Goal: Task Accomplishment & Management: Complete application form

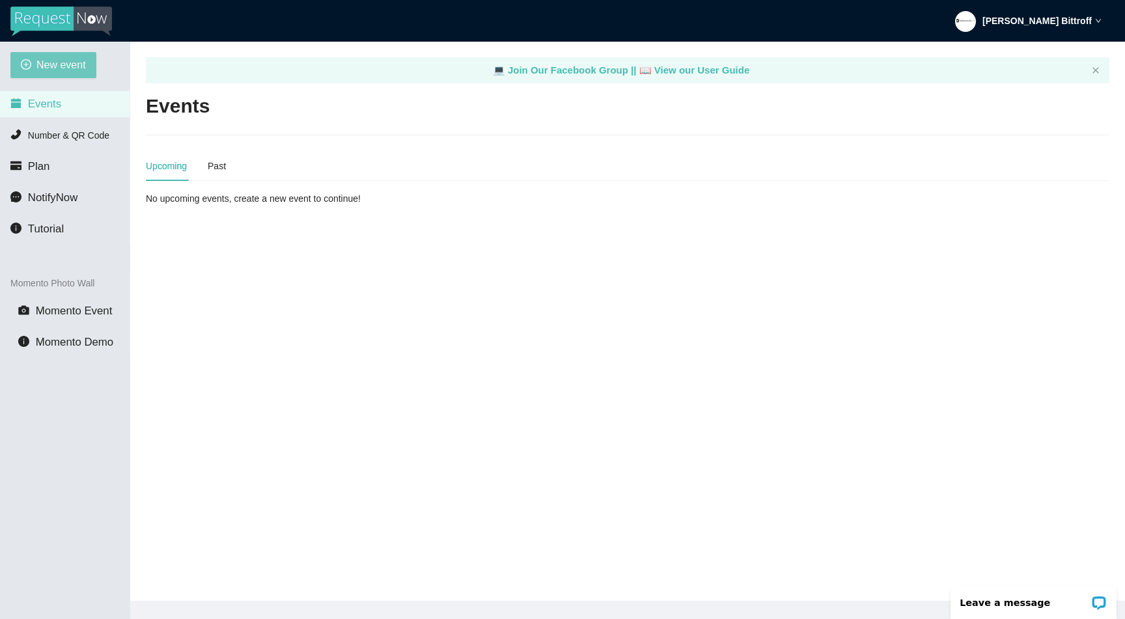
click at [71, 65] on span "New event" at bounding box center [60, 65] width 49 height 16
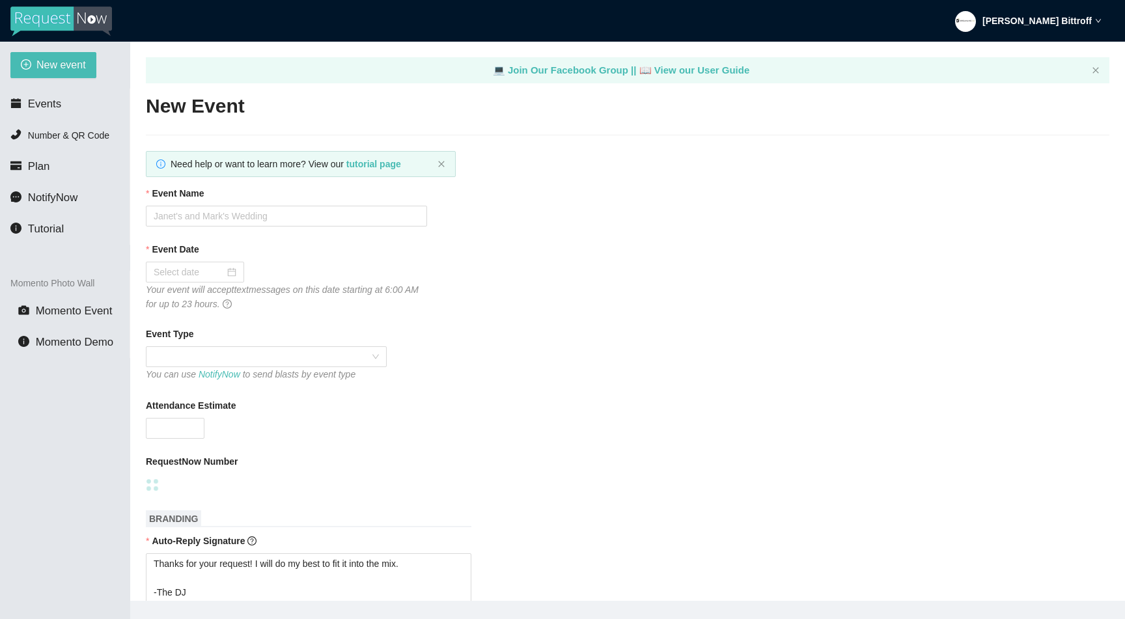
type textarea "Thanks for your request! I will do my best to fit it into the mix. -The DJ"
type textarea "Thanks for an awesome night! Thanks for your requests, and get home safe. 🎉 -Dr…"
type textarea "Thanks for your request! I will do my best to fit it into the mix. -The DJ"
type textarea "Thanks for an awesome night! Thanks for your requests, and get home safe. 🎉 -Dr…"
click at [214, 215] on input "Event Name" at bounding box center [286, 216] width 281 height 21
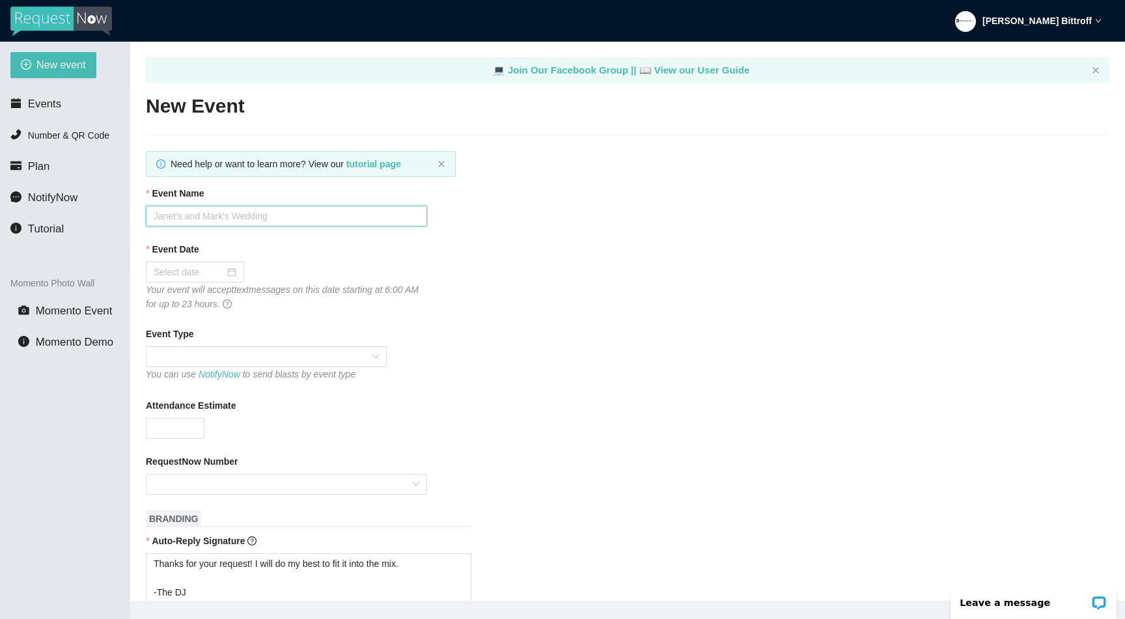
paste input "[PERSON_NAME] & [PERSON_NAME]'s Wedding"
type input "[PERSON_NAME] & [PERSON_NAME]'s Wedding"
click at [182, 279] on input "Event Date" at bounding box center [189, 272] width 71 height 14
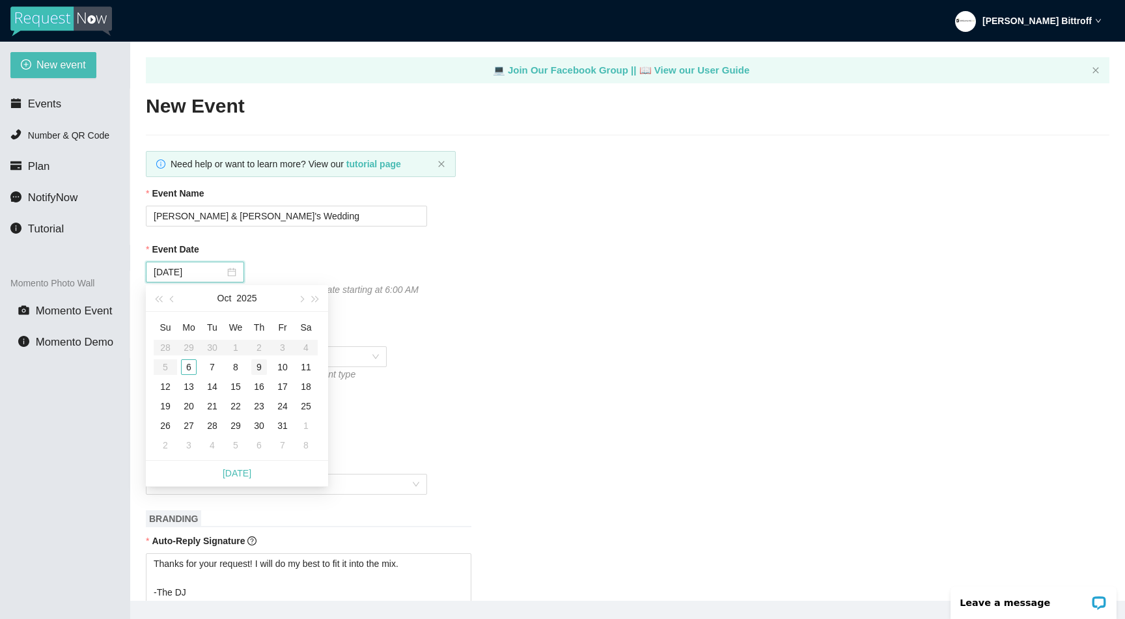
type input "[DATE]"
click at [308, 363] on div "11" at bounding box center [306, 367] width 16 height 16
type textarea "Thanks for your request! I will do my best to fit it into the mix. -The DJ"
type textarea "Thanks for an awesome night! Thanks for your requests, and get home safe. 🎉 -Dr…"
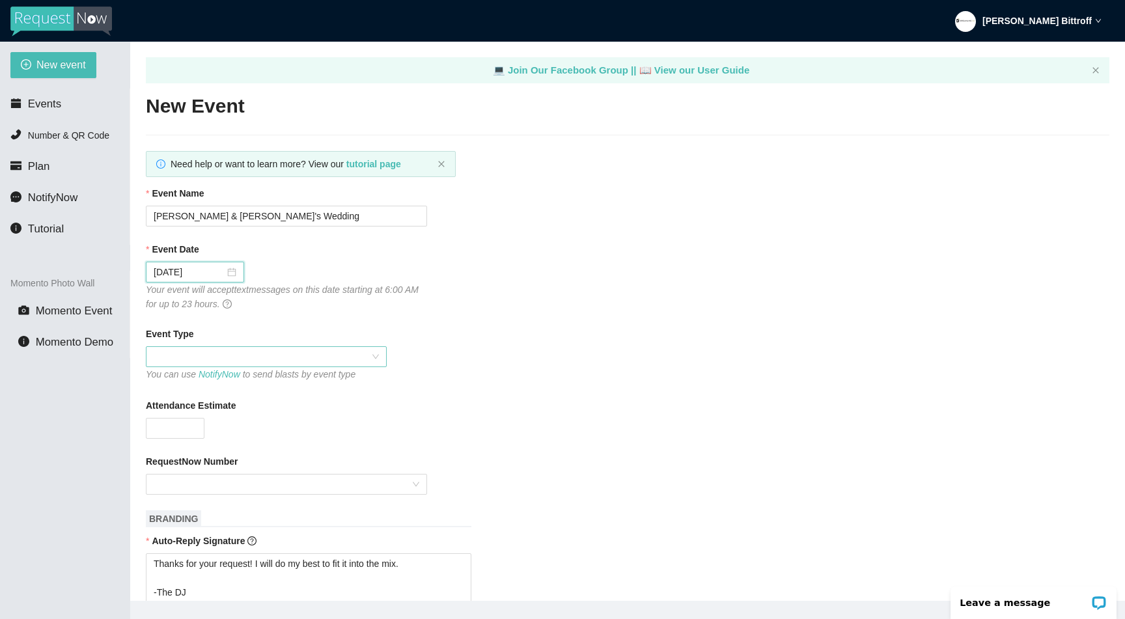
click at [246, 357] on span at bounding box center [266, 357] width 225 height 20
type textarea "Thanks for your request! I will do my best to fit it into the mix. -The DJ"
type textarea "Thanks for an awesome night! Thanks for your requests, and get home safe. 🎉 -Dr…"
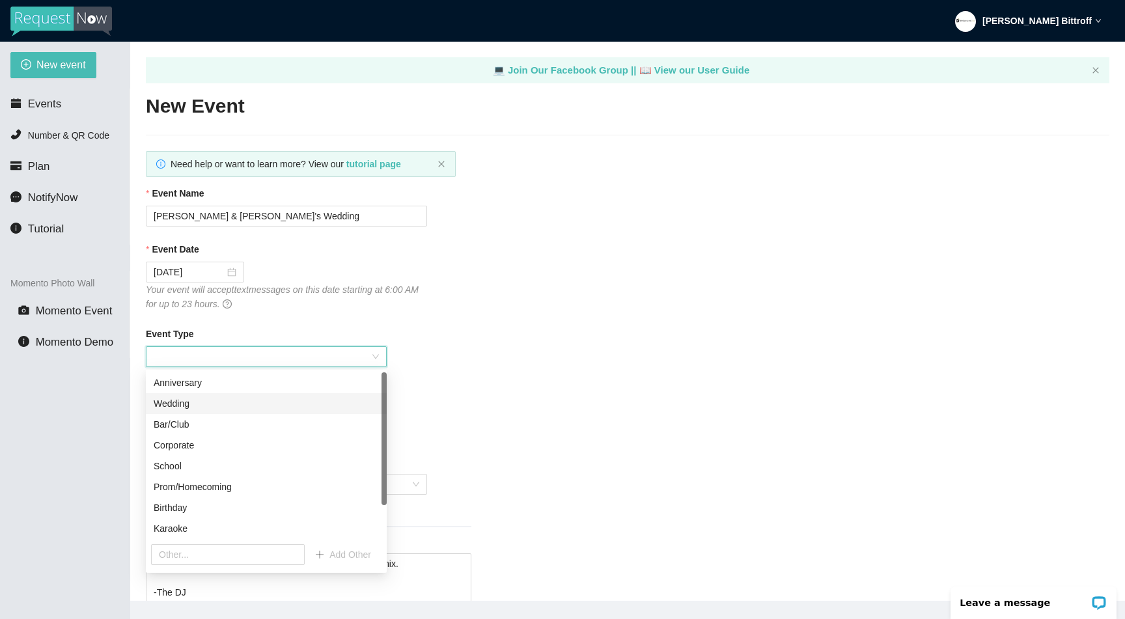
click at [203, 399] on div "Wedding" at bounding box center [266, 404] width 225 height 14
type textarea "Thanks for your request! I will do my best to fit it into the mix. -The DJ"
type textarea "Thanks for an awesome night! Thanks for your requests, and get home safe. 🎉 -Dr…"
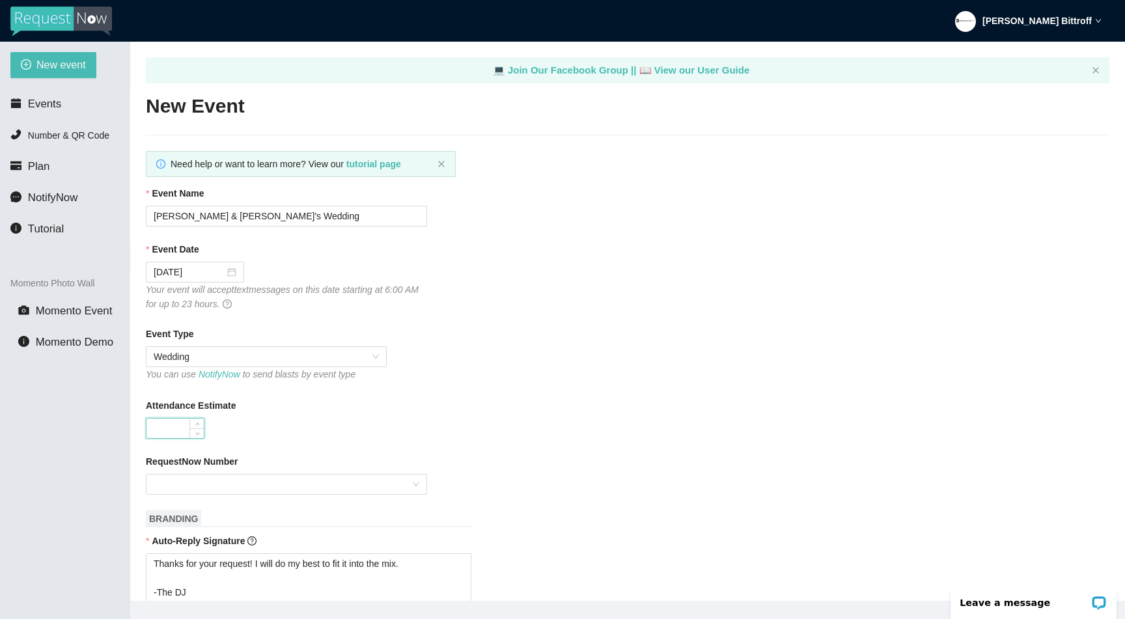
click at [174, 426] on input "Attendance Estimate" at bounding box center [175, 429] width 57 height 20
type input "80"
click at [228, 482] on input "RequestNow Number" at bounding box center [282, 485] width 257 height 20
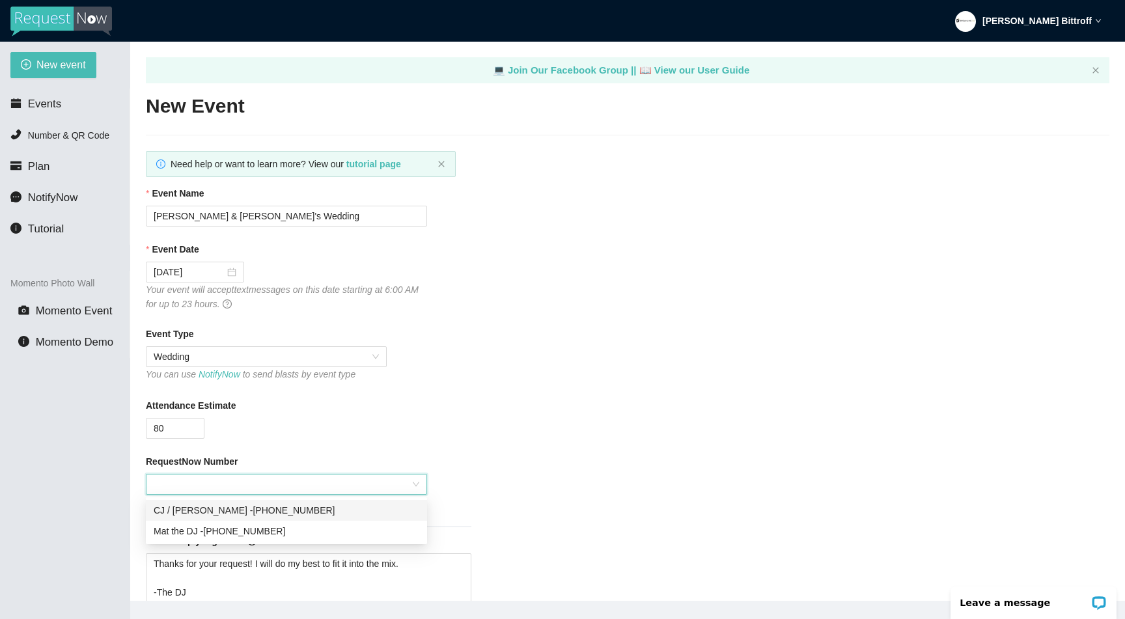
click at [232, 511] on div "CJ / [PERSON_NAME] - [PHONE_NUMBER]" at bounding box center [287, 510] width 266 height 14
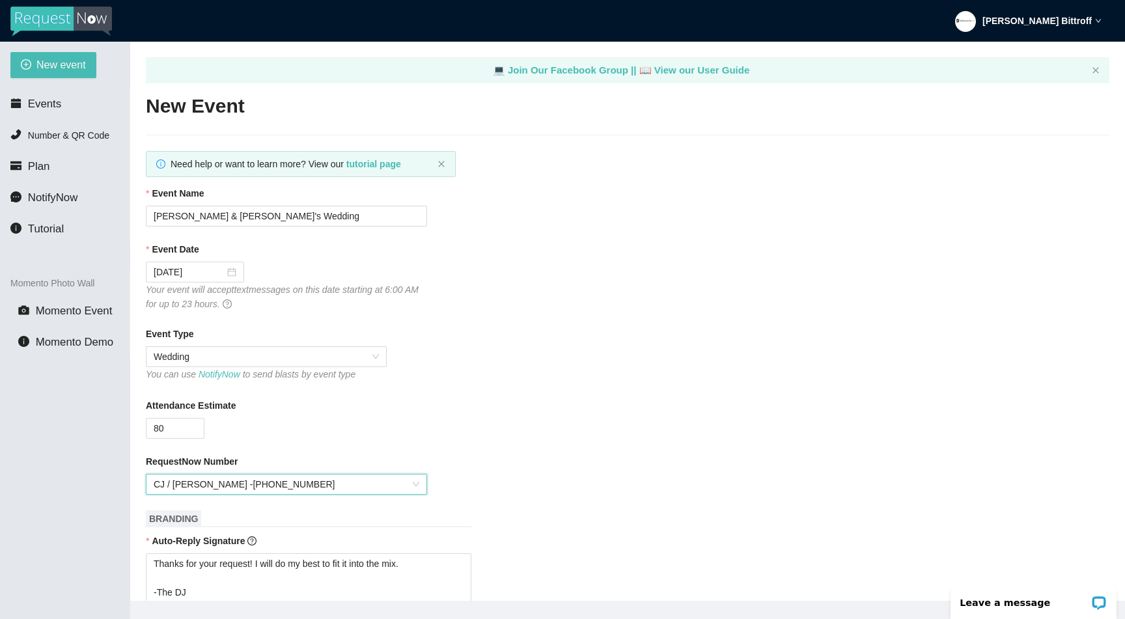
click at [303, 430] on div "80" at bounding box center [286, 428] width 281 height 21
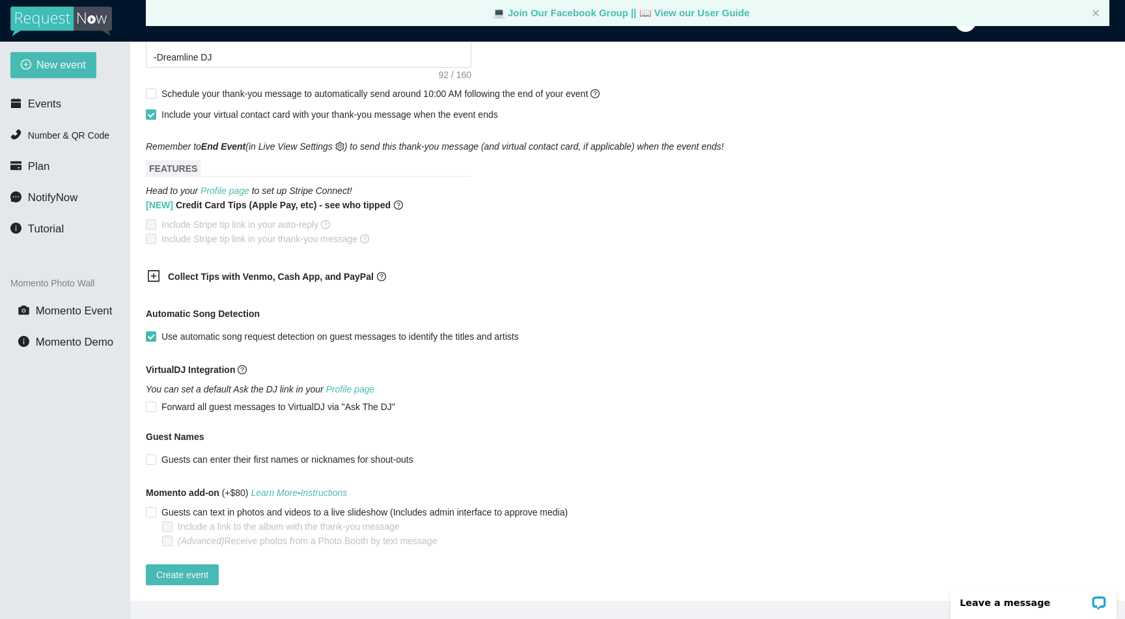
scroll to position [42, 0]
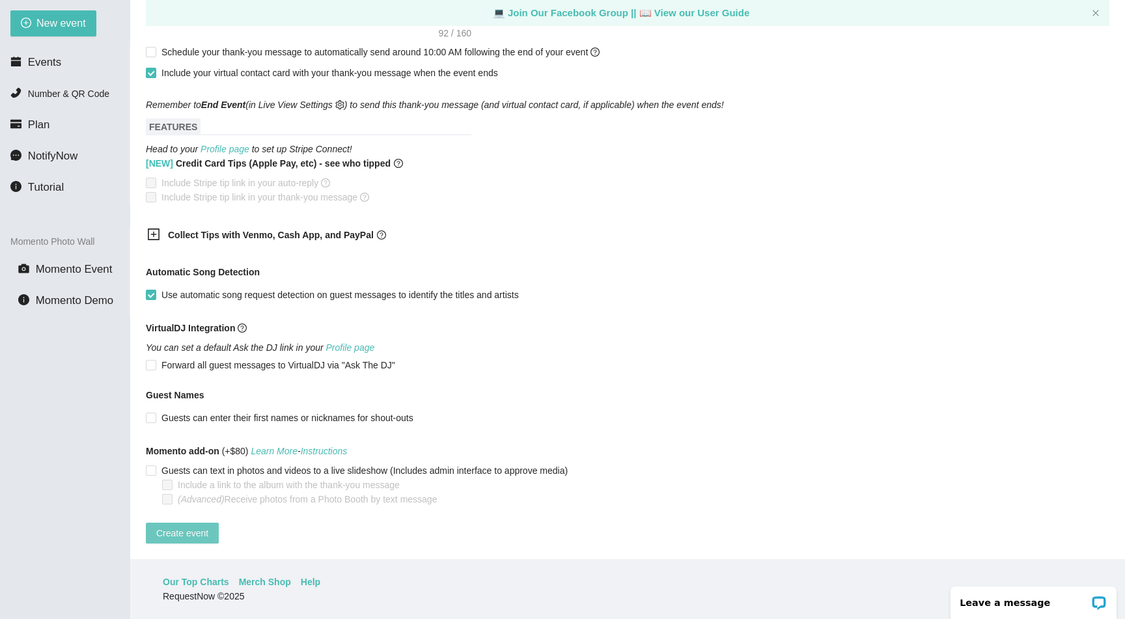
click at [194, 526] on span "Create event" at bounding box center [182, 533] width 52 height 14
type textarea "Thanks for your request! I will do my best to fit it into the mix. -The DJ"
type textarea "Thanks for an awesome night! Thanks for your requests, and get home safe. 🎉 -Dr…"
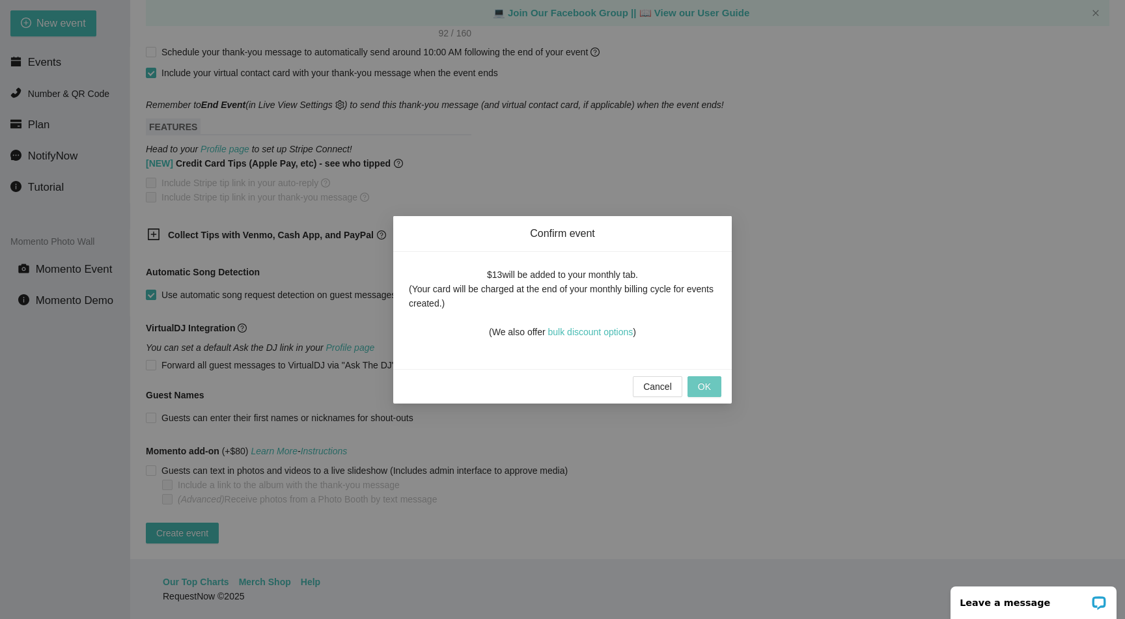
click at [703, 385] on span "OK" at bounding box center [704, 387] width 13 height 14
type textarea "Thanks for your request! I will do my best to fit it into the mix. -The DJ"
type textarea "Thanks for an awesome night! Thanks for your requests, and get home safe. 🎉 -Dr…"
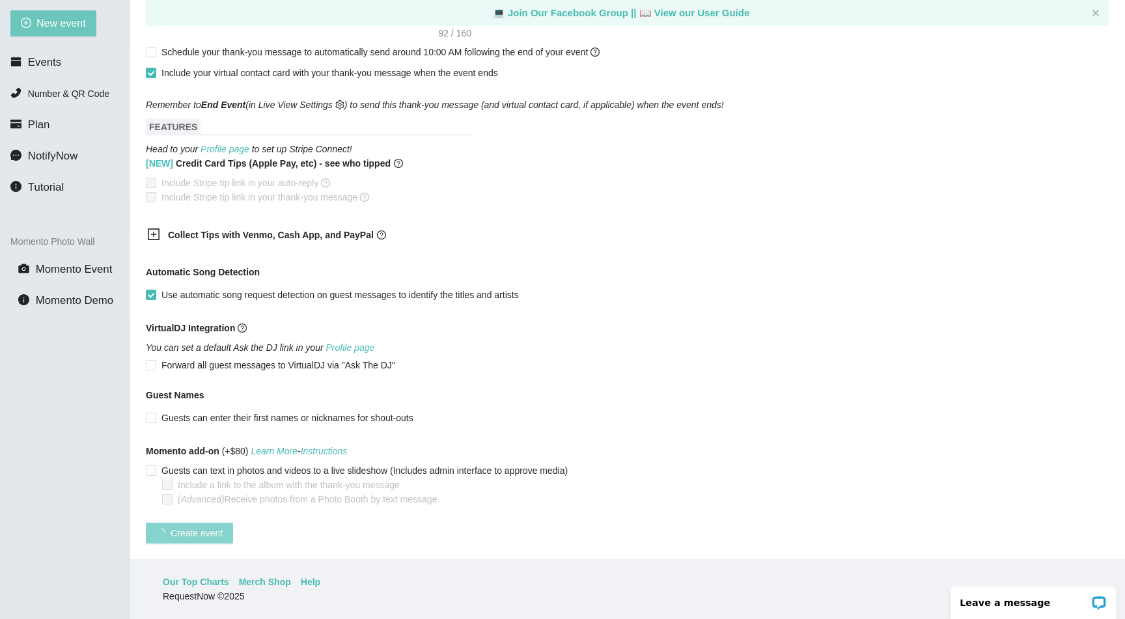
scroll to position [94, 0]
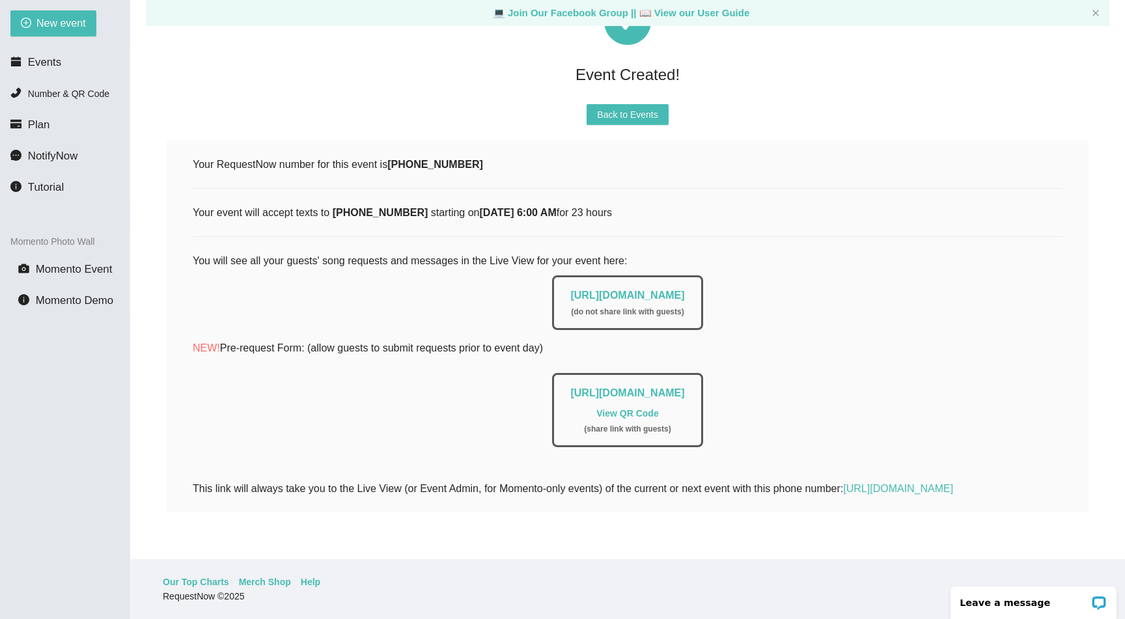
drag, startPoint x: 729, startPoint y: 284, endPoint x: 529, endPoint y: 285, distance: 199.9
click at [552, 285] on div "[URL][DOMAIN_NAME] ( do not share link with guests )" at bounding box center [627, 302] width 150 height 55
copy link "[URL][DOMAIN_NAME]"
